Goal: Task Accomplishment & Management: Use online tool/utility

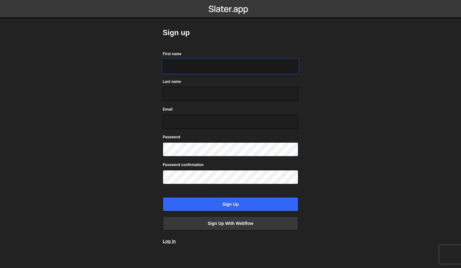
click at [181, 65] on input "First name" at bounding box center [231, 66] width 136 height 14
type input "Rob"
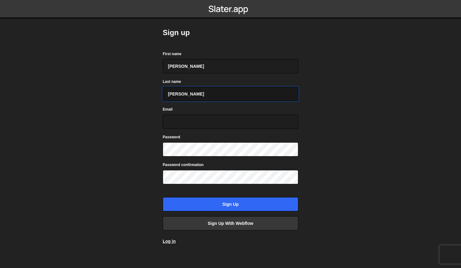
type input "Mathis"
type input "[PERSON_NAME][EMAIL_ADDRESS][DOMAIN_NAME]"
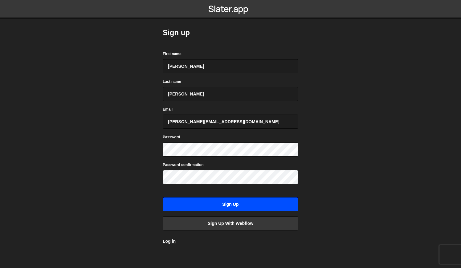
click at [242, 204] on input "Sign up" at bounding box center [231, 204] width 136 height 14
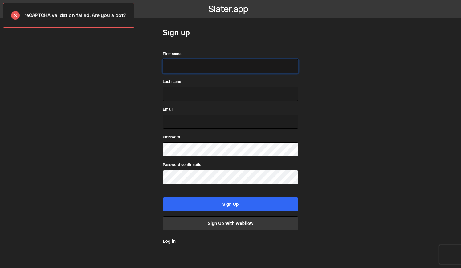
click at [192, 68] on input "First name" at bounding box center [231, 66] width 136 height 14
type input "Rob"
click at [192, 95] on input "Last name" at bounding box center [231, 94] width 136 height 14
type input "Mathis"
click at [194, 117] on input "Email" at bounding box center [231, 122] width 136 height 14
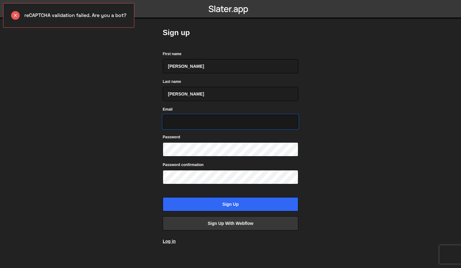
type input "[PERSON_NAME][EMAIL_ADDRESS][DOMAIN_NAME]"
click at [204, 136] on div "Password" at bounding box center [231, 145] width 136 height 23
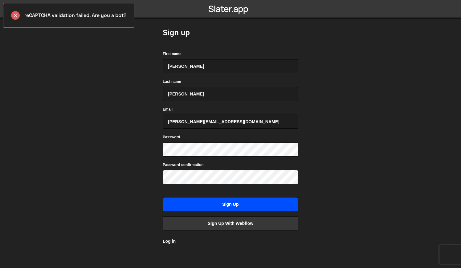
click at [209, 203] on input "Sign up" at bounding box center [231, 204] width 136 height 14
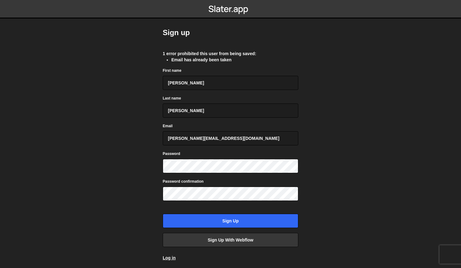
click at [171, 262] on div "Sign up 1 error prohibited this user from being saved: Email has already been t…" at bounding box center [231, 145] width 136 height 252
click at [171, 260] on link "Log in" at bounding box center [169, 258] width 13 height 5
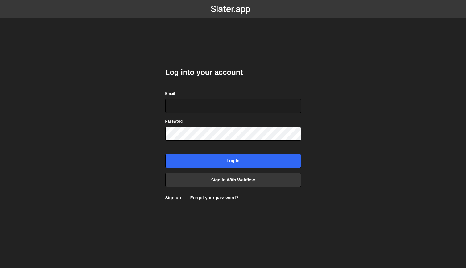
click at [315, 40] on body "Log into your account Email Password Log in Sign in with Webflow Sign up Forgot…" at bounding box center [233, 134] width 466 height 268
type input "[PERSON_NAME][EMAIL_ADDRESS][DOMAIN_NAME]"
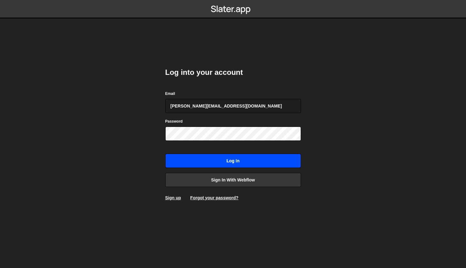
click at [254, 159] on input "Log in" at bounding box center [233, 161] width 136 height 14
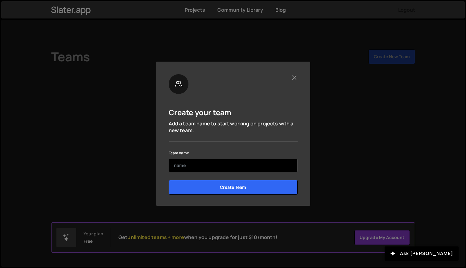
click at [249, 161] on input "text" at bounding box center [233, 166] width 129 height 14
type input "wwe"
click at [169, 180] on input "Create Team" at bounding box center [233, 187] width 129 height 15
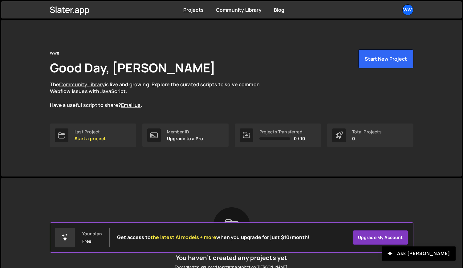
click at [90, 87] on link "Community Library" at bounding box center [82, 84] width 46 height 7
click at [91, 85] on link "Community Library" at bounding box center [82, 84] width 46 height 7
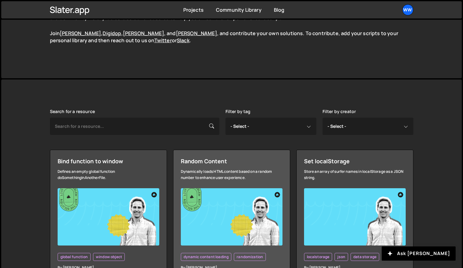
scroll to position [132, 0]
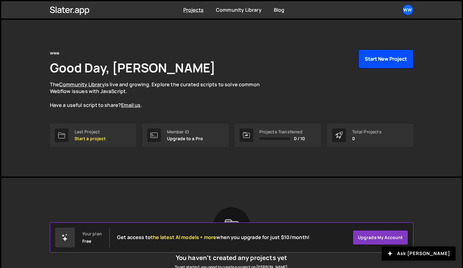
click at [380, 60] on button "Start New Project" at bounding box center [386, 58] width 55 height 19
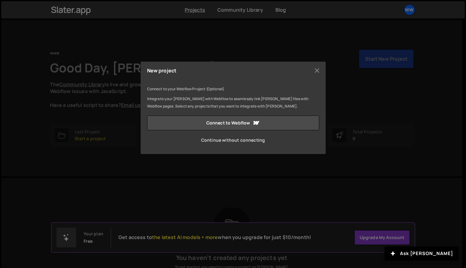
click at [208, 142] on link "Continue without connecting" at bounding box center [233, 140] width 172 height 15
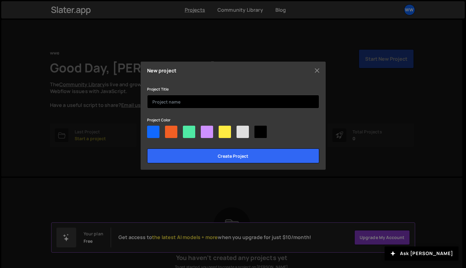
click at [171, 101] on input "text" at bounding box center [233, 102] width 172 height 14
type input "Website"
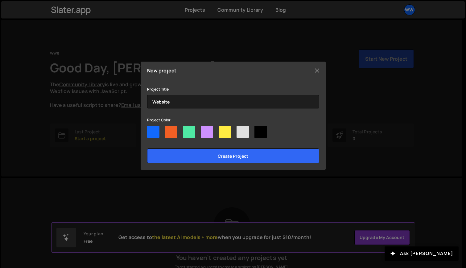
click at [204, 126] on div at bounding box center [207, 132] width 12 height 12
click at [204, 126] on input"] "radio" at bounding box center [203, 128] width 4 height 4
radio input"] "true"
drag, startPoint x: 171, startPoint y: 132, endPoint x: 178, endPoint y: 138, distance: 9.0
click at [171, 132] on div at bounding box center [171, 132] width 12 height 12
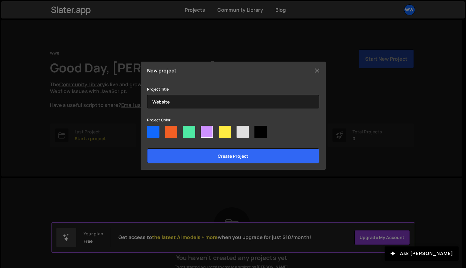
click at [169, 130] on input"] "radio" at bounding box center [167, 128] width 4 height 4
radio input"] "true"
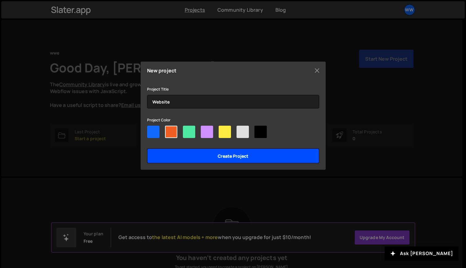
click at [193, 154] on input "Create project" at bounding box center [233, 156] width 172 height 15
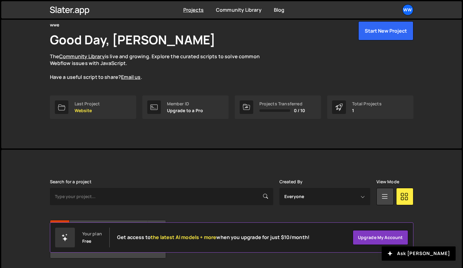
scroll to position [49, 0]
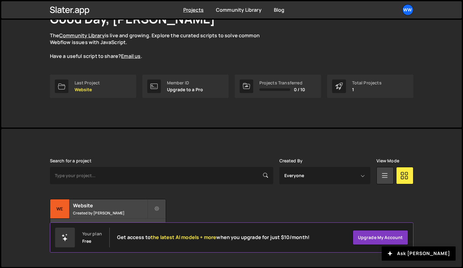
click at [188, 212] on div "Transfer Project Edit Project Delete Project We Website Created by Rob Mathis N…" at bounding box center [232, 218] width 364 height 39
click at [96, 207] on h2 "Website" at bounding box center [110, 205] width 74 height 7
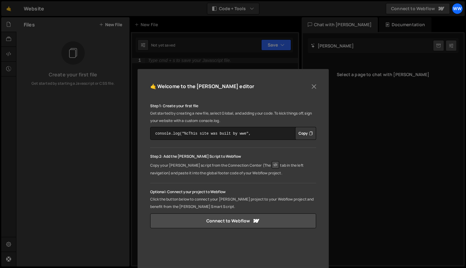
click at [252, 167] on p "Copy your Slater script from the Connection Center (The tab in the left navigat…" at bounding box center [233, 168] width 166 height 17
click at [272, 166] on icon at bounding box center [275, 164] width 7 height 7
click at [318, 86] on div "🤙 Welcome to the Slater editor Step 1: Create your first file Get started by cr…" at bounding box center [233, 207] width 191 height 276
click at [315, 85] on button "Close" at bounding box center [313, 86] width 9 height 9
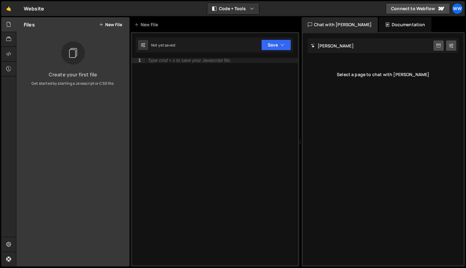
click at [68, 53] on icon at bounding box center [73, 53] width 10 height 14
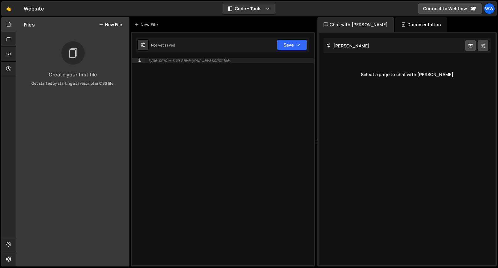
click at [367, 47] on div "Slater AI Start new chat" at bounding box center [407, 45] width 167 height 15
click at [404, 83] on div "Select a page to chat with Slater" at bounding box center [407, 74] width 167 height 25
click at [402, 76] on div "Select a page to chat with Slater" at bounding box center [407, 74] width 167 height 25
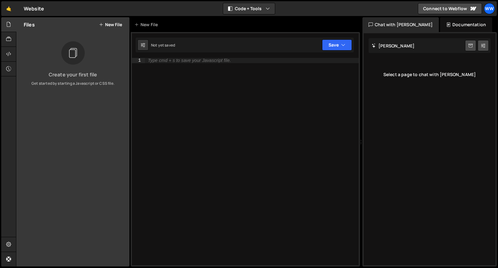
drag, startPoint x: 317, startPoint y: 124, endPoint x: 344, endPoint y: 123, distance: 27.5
click at [357, 128] on div "Files New File Create your first file Get started by starting a Javascript or C…" at bounding box center [257, 142] width 482 height 250
click at [145, 46] on button at bounding box center [143, 44] width 11 height 11
select select "editor"
select select "ace/theme/monokai"
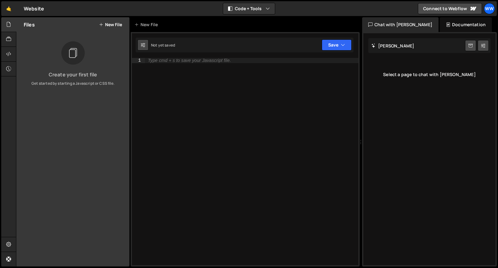
type input "14"
checkbox input "true"
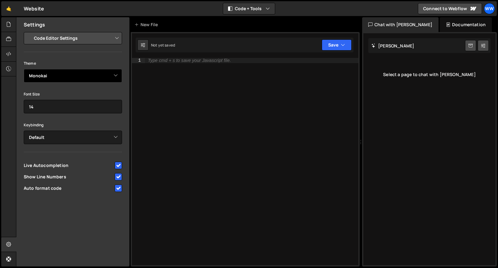
click at [102, 73] on select "Ambiance Chaos Clouds Midnight Dracula Cobalt Gruvbox Green on Black idle Finge…" at bounding box center [73, 76] width 98 height 14
click at [66, 41] on select "Project Settings Code Editor Settings Chat Settings" at bounding box center [74, 38] width 90 height 14
select select "project"
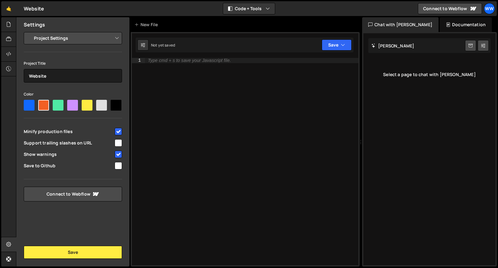
click at [49, 144] on span "Support trailing slashes on URL" at bounding box center [69, 143] width 90 height 6
checkbox input "true"
click at [50, 165] on span "Save to Github" at bounding box center [69, 166] width 90 height 6
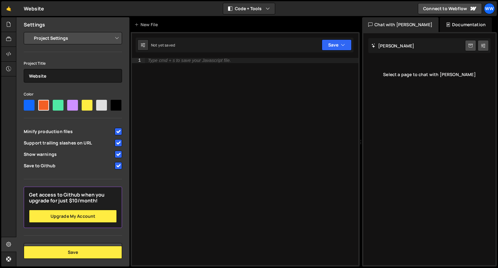
click at [57, 169] on span "Save to Github" at bounding box center [69, 166] width 90 height 6
click at [39, 169] on span "Save to Github" at bounding box center [69, 166] width 90 height 6
click at [117, 170] on input "checkbox" at bounding box center [118, 165] width 7 height 7
checkbox input "true"
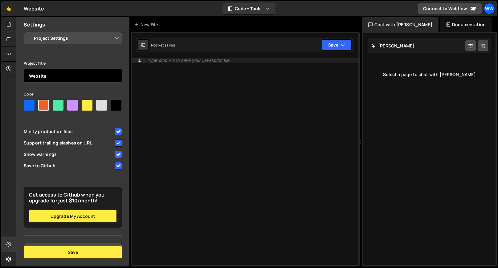
click at [49, 71] on input "Website" at bounding box center [73, 76] width 98 height 14
click at [70, 38] on select "Project Settings Code Editor Settings Chat Settings" at bounding box center [74, 38] width 90 height 14
select select "editor"
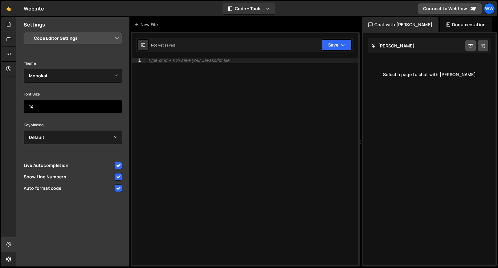
click at [78, 107] on input "14" at bounding box center [73, 107] width 98 height 14
click at [117, 109] on input "14" at bounding box center [73, 107] width 98 height 14
click at [113, 108] on input "13" at bounding box center [73, 107] width 98 height 14
type input "14"
click at [115, 105] on input "14" at bounding box center [73, 107] width 98 height 14
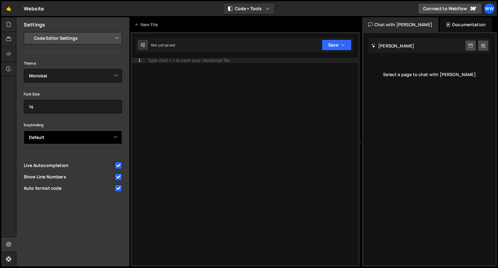
click at [99, 138] on select "Default Vim Emacs Sublime VSCode" at bounding box center [73, 138] width 98 height 14
click at [95, 35] on select "Project Settings Code Editor Settings Chat Settings" at bounding box center [74, 38] width 90 height 14
select select "chat"
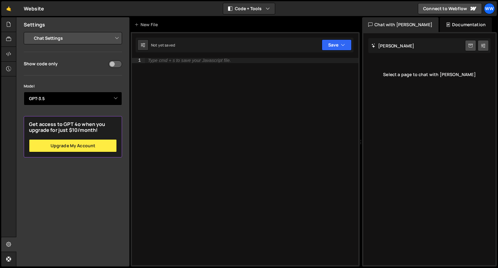
click at [77, 95] on select "Select Model GPT-3.5 GPT-4o mini GPT-4o (Pro) GPT-4.1 (Pro)" at bounding box center [73, 99] width 98 height 14
click at [11, 39] on icon at bounding box center [8, 39] width 5 height 7
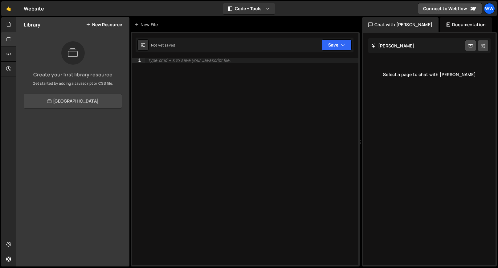
click at [79, 100] on link "View Community Library" at bounding box center [73, 101] width 98 height 15
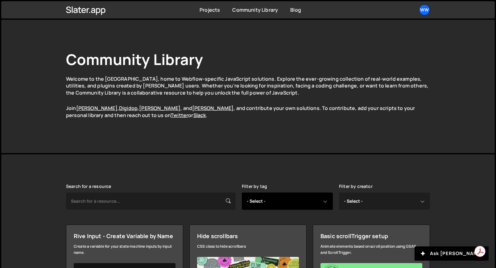
click at [279, 208] on select "- Select - all resources ::selection api american flag animation array filterin…" at bounding box center [287, 201] width 91 height 17
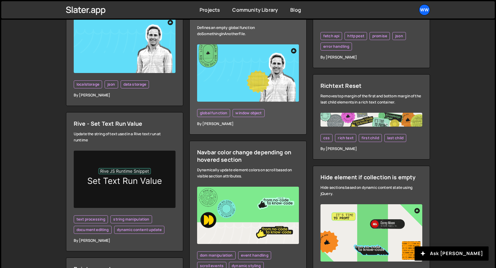
scroll to position [613, 0]
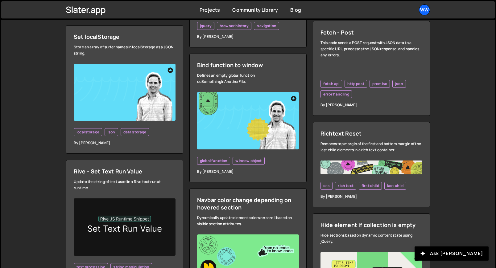
click at [253, 16] on div "Projects Community Library Blog ww Projects Your Teams Account Upgrade Logout" at bounding box center [248, 9] width 382 height 17
click at [253, 14] on div "Projects Community Library Blog ww Projects Your Teams Account Upgrade Logout" at bounding box center [248, 9] width 382 height 17
click at [296, 9] on link "Blog" at bounding box center [295, 9] width 11 height 7
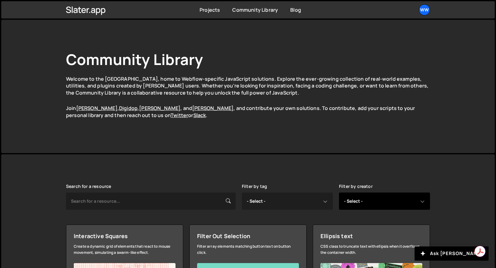
click at [384, 203] on select "- Select - all resources Andrea Morgan Corey Moen Digipop Green Malan Jared Mal…" at bounding box center [384, 201] width 91 height 17
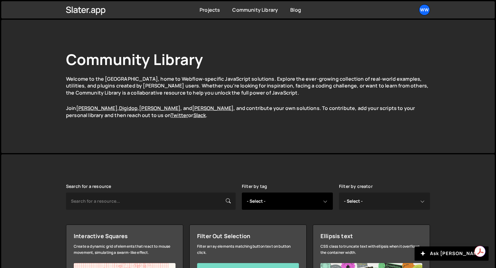
click at [299, 209] on select "- Select - all resources ::selection api american flag animation array filterin…" at bounding box center [287, 201] width 91 height 17
select select "dynamic content loading"
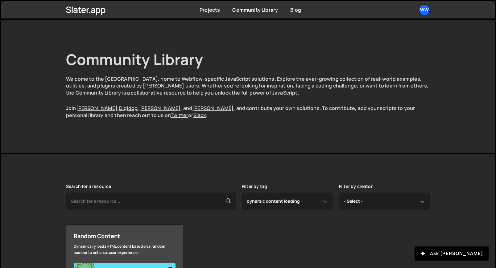
select select "dynamic content loading"
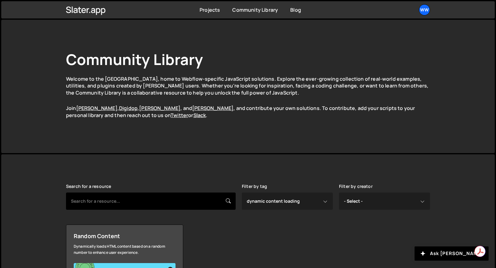
click at [170, 201] on input "text" at bounding box center [151, 201] width 170 height 17
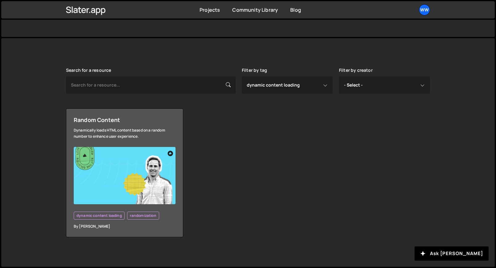
click at [150, 155] on img at bounding box center [125, 175] width 102 height 57
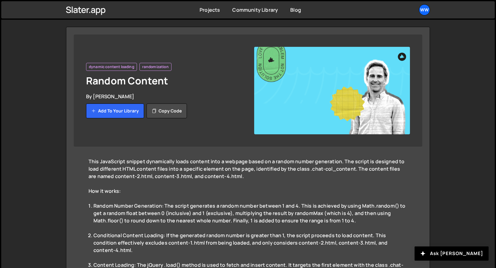
scroll to position [46, 0]
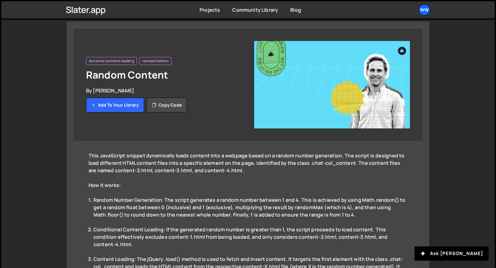
click at [217, 14] on div "Projects [GEOGRAPHIC_DATA] Blog ww Projects Your Teams Account Upgrade Logout" at bounding box center [248, 9] width 382 height 17
click at [258, 11] on link "Community Library" at bounding box center [255, 9] width 46 height 7
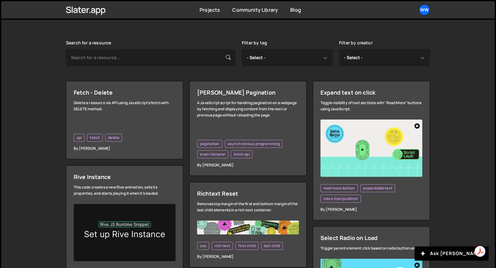
scroll to position [402, 0]
